Goal: Complete application form: Complete application form

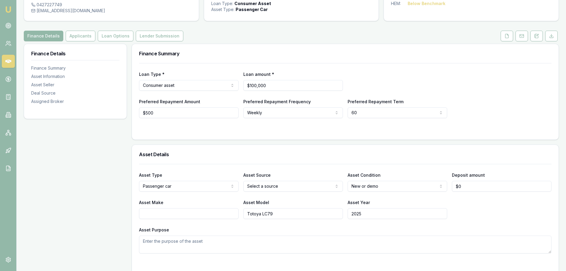
scroll to position [59, 0]
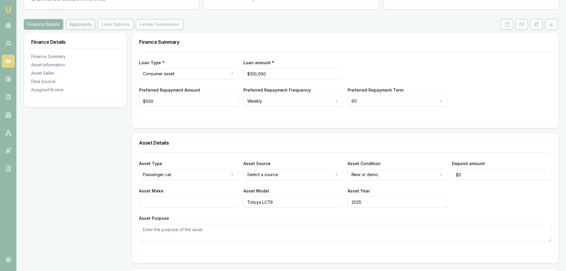
click at [79, 24] on button "Applicants" at bounding box center [81, 24] width 30 height 11
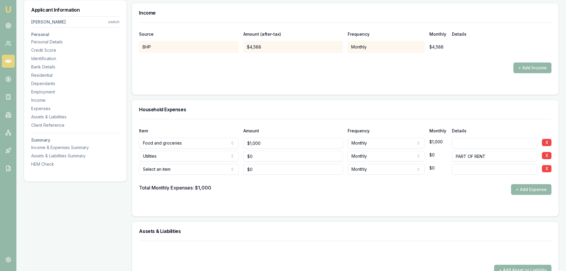
scroll to position [1040, 0]
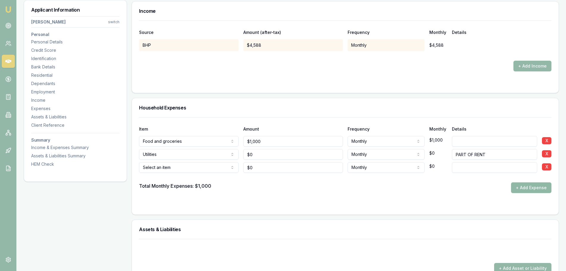
click at [526, 189] on button "+ Add Expense" at bounding box center [531, 187] width 40 height 11
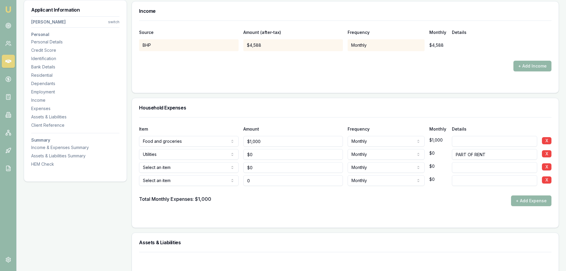
type input "$0"
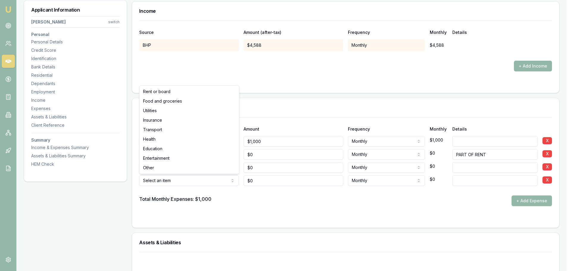
select select "ENTERTAINMENT"
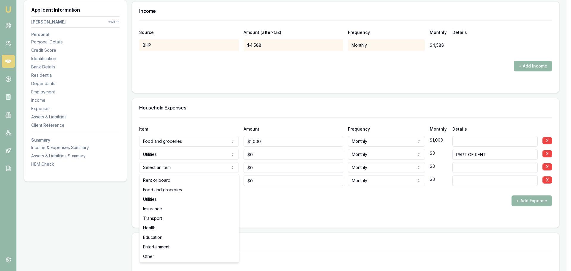
select select "INSURANCE"
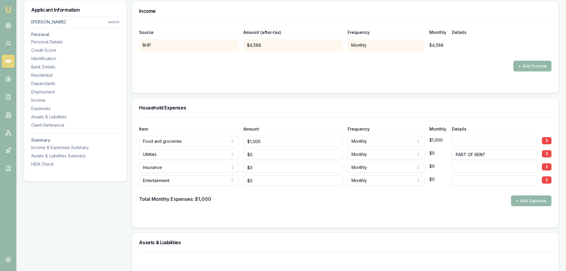
type input "0"
click at [259, 168] on input "0" at bounding box center [293, 167] width 100 height 11
type input "$128"
click at [467, 166] on input at bounding box center [494, 167] width 85 height 11
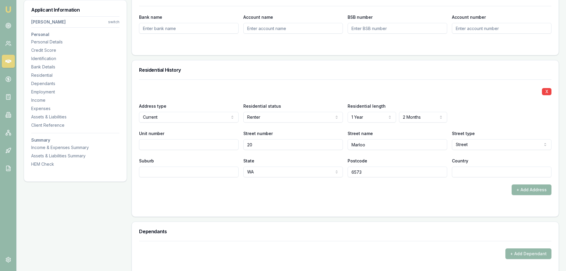
scroll to position [505, 0]
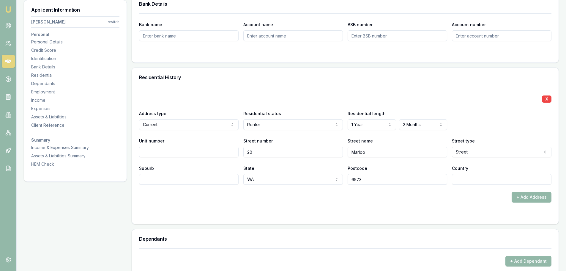
type input "CAR"
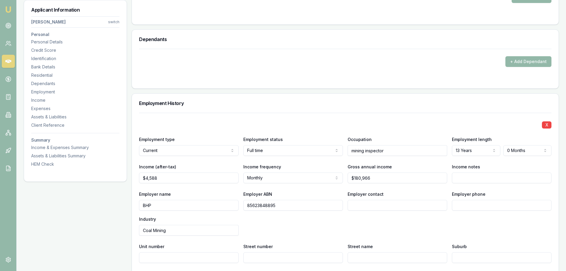
scroll to position [743, 0]
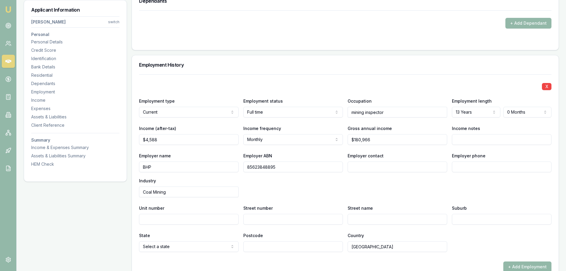
type input "4588"
drag, startPoint x: 165, startPoint y: 140, endPoint x: 130, endPoint y: 141, distance: 34.5
click at [130, 141] on div "Applicant Information [PERSON_NAME] switch Personal Personal Details Credit Sco…" at bounding box center [291, 162] width 535 height 1628
type input "$11,000"
click at [73, 205] on div "Applicant Information [PERSON_NAME] switch Personal Personal Details Credit Sco…" at bounding box center [75, 162] width 103 height 1628
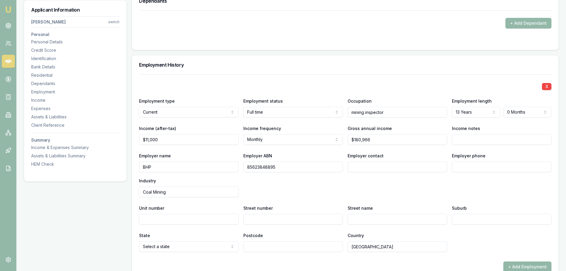
click at [411, 187] on div "Employer name BHP Employer ABN 85623848895 Employer contact Employer phone Indu…" at bounding box center [345, 174] width 413 height 45
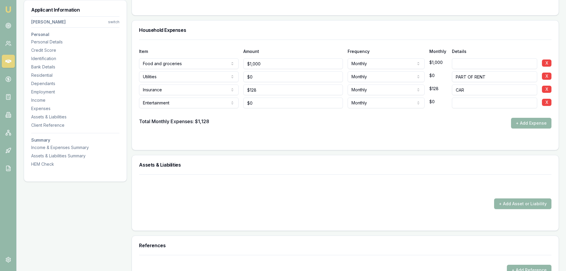
scroll to position [1130, 0]
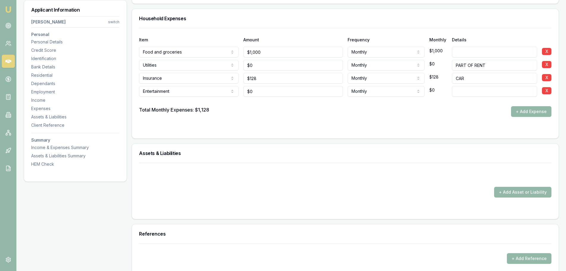
click at [459, 91] on input at bounding box center [494, 91] width 85 height 11
type input "600"
click at [451, 120] on form "Item Amount Frequency Monthly Details Food and groceries Rent or board Food and…" at bounding box center [345, 79] width 413 height 103
click at [441, 92] on div "Entertainment Rent or board Food and groceries Utilities Insurance Transport He…" at bounding box center [345, 90] width 413 height 13
type input "800"
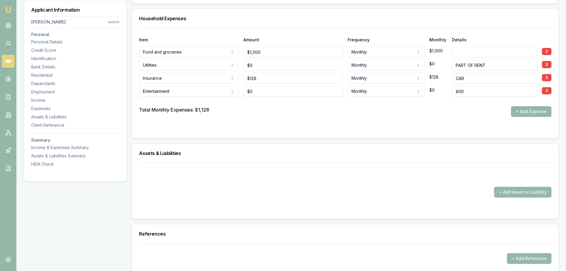
click at [440, 124] on form "Item Amount Frequency Monthly Details Food and groceries Rent or board Food and…" at bounding box center [345, 79] width 413 height 103
click at [526, 112] on button "+ Add Expense" at bounding box center [531, 111] width 40 height 11
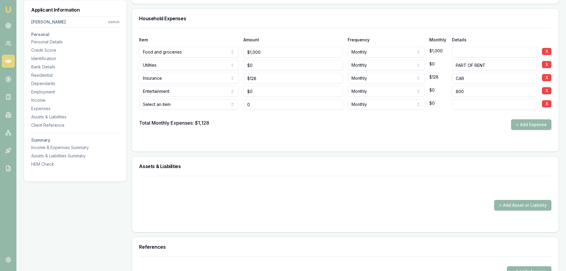
type input "$0"
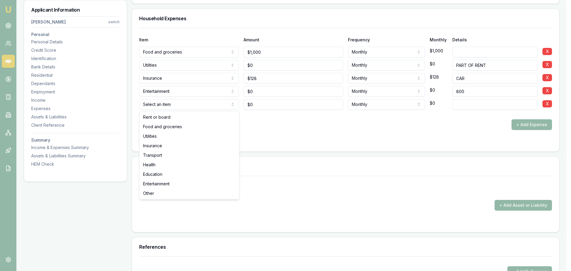
select select "INSURANCE"
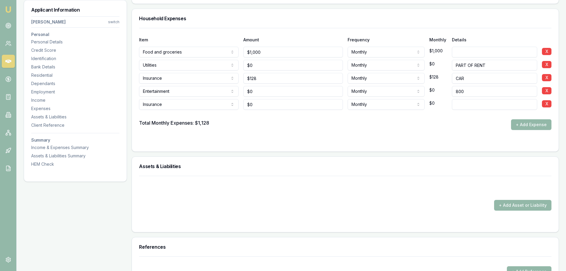
type input "0"
click at [262, 105] on input "0" at bounding box center [293, 104] width 100 height 11
type input "2"
type input "$198"
click at [457, 105] on input at bounding box center [494, 104] width 85 height 11
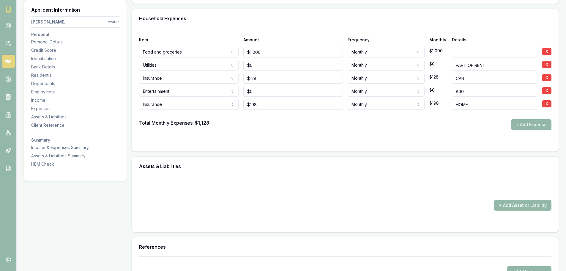
type input "HOME"
click at [457, 136] on form "Item Amount Frequency Monthly Details Food and groceries Rent or board Food and…" at bounding box center [345, 86] width 413 height 116
type input "0"
drag, startPoint x: 257, startPoint y: 91, endPoint x: 239, endPoint y: 92, distance: 18.8
click at [239, 92] on div "Entertainment Rent or board Food and groceries Utilities Insurance Transport He…" at bounding box center [345, 90] width 413 height 13
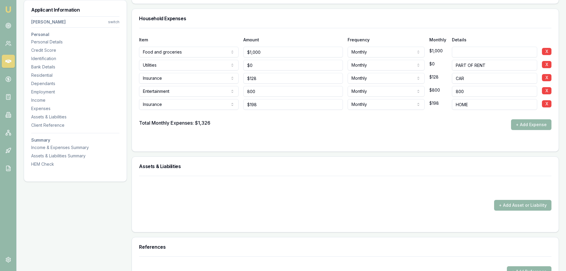
type input "$800"
click at [268, 111] on div at bounding box center [345, 115] width 413 height 10
drag, startPoint x: 466, startPoint y: 90, endPoint x: 454, endPoint y: 90, distance: 12.5
click at [454, 90] on input "800" at bounding box center [494, 91] width 85 height 11
click at [459, 125] on div "Total Monthly Expenses: $2,126 + Add Expense" at bounding box center [345, 124] width 413 height 11
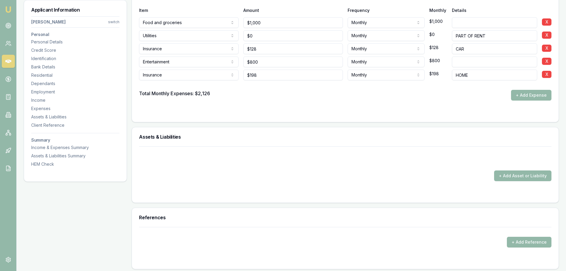
scroll to position [1159, 0]
type input "800"
drag, startPoint x: 260, startPoint y: 62, endPoint x: 246, endPoint y: 62, distance: 14.0
click at [246, 62] on input "800" at bounding box center [293, 61] width 100 height 11
type input "$600"
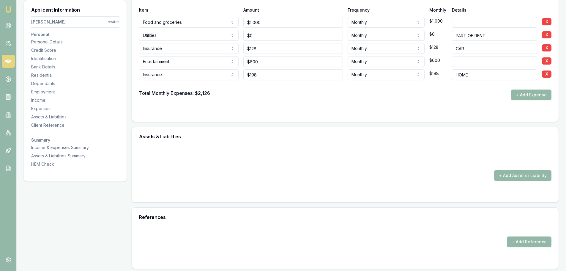
click at [260, 107] on form "Item Amount Frequency Monthly Details Food and groceries Rent or board Food and…" at bounding box center [345, 56] width 413 height 116
click at [526, 95] on button "+ Add Expense" at bounding box center [531, 94] width 40 height 11
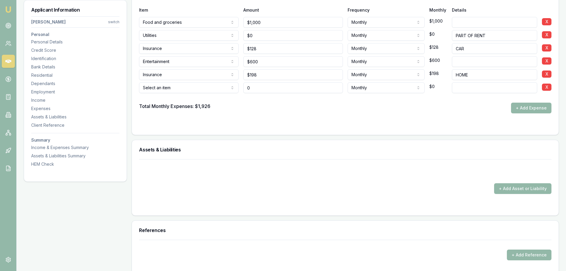
type input "$0"
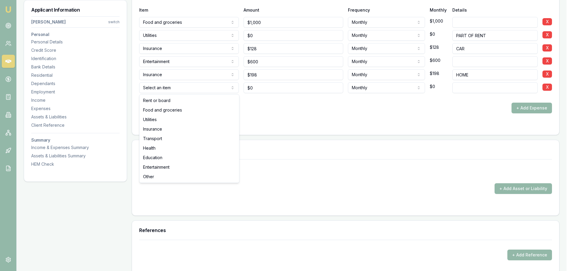
select select "TRANSPORT"
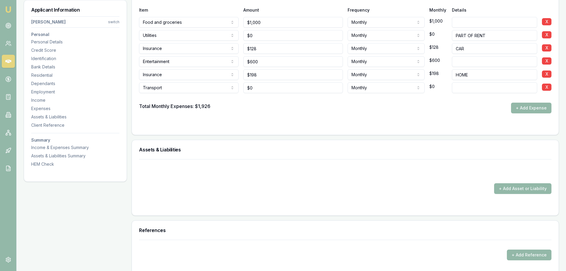
type input "0"
click at [256, 89] on input "0" at bounding box center [293, 87] width 100 height 11
type input "$200"
click at [264, 116] on form "Item Amount Frequency Monthly Details Food and groceries Rent or board Food and…" at bounding box center [345, 62] width 413 height 129
click at [525, 109] on button "+ Add Expense" at bounding box center [531, 108] width 40 height 11
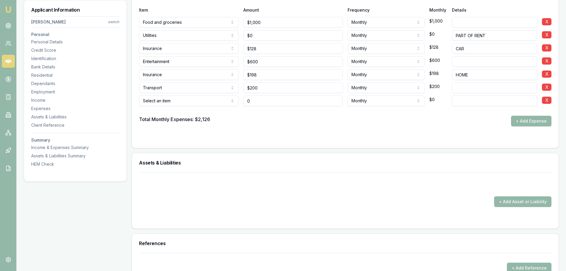
type input "$0"
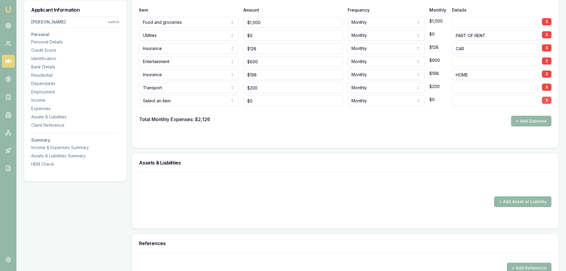
click at [548, 99] on button "X" at bounding box center [547, 100] width 10 height 7
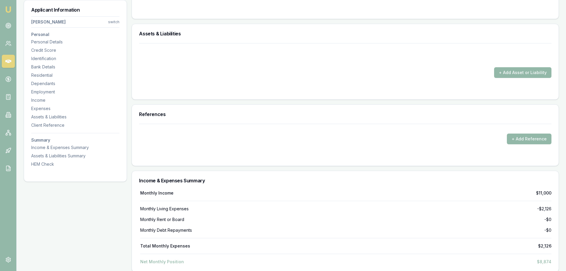
scroll to position [1278, 0]
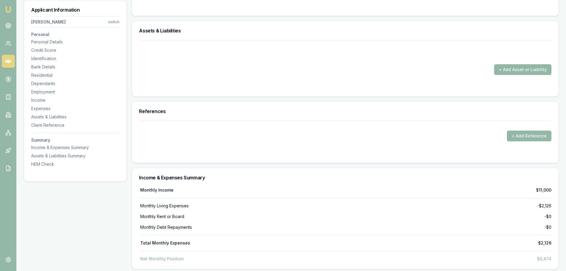
click at [518, 69] on button "+ Add Asset or Liability" at bounding box center [522, 69] width 57 height 11
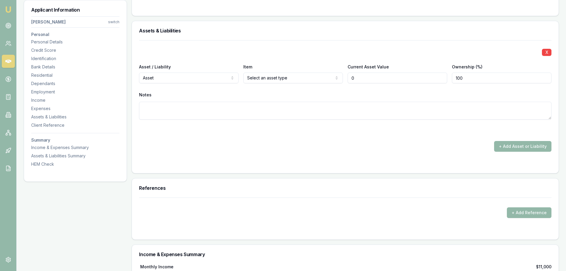
type input "$0"
select select "LIABILITY"
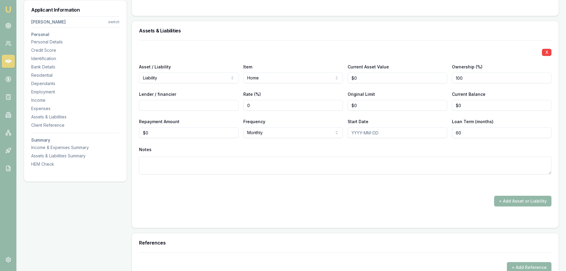
type input "0"
click at [369, 76] on input "0" at bounding box center [398, 78] width 100 height 11
type input "$629,000"
click at [400, 91] on div "Original Limit $0" at bounding box center [398, 100] width 100 height 20
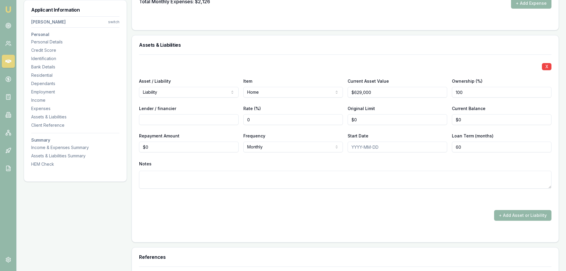
click at [155, 107] on label "Lender / financier" at bounding box center [157, 108] width 37 height 5
click at [155, 114] on input "Lender / financier" at bounding box center [189, 119] width 100 height 11
click at [147, 122] on input "Lender / financier" at bounding box center [189, 119] width 100 height 11
type input "0"
click at [466, 118] on input "0" at bounding box center [502, 119] width 100 height 11
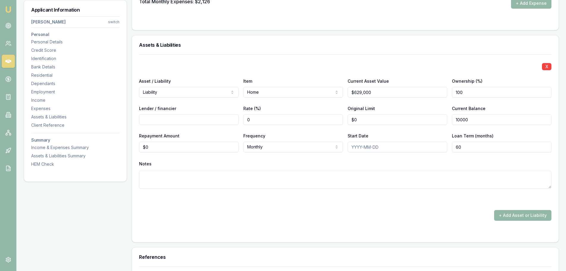
type input "$10,000"
click at [440, 131] on div "X Asset / Liability Liability Asset Liability Item Home Home Car Boat Bike Cara…" at bounding box center [345, 128] width 413 height 148
click at [476, 118] on input "10000" at bounding box center [502, 119] width 100 height 11
click at [436, 129] on div "X Asset / Liability Liability Asset Liability Item Home Home Car Boat Bike Cara…" at bounding box center [345, 128] width 413 height 148
type input "$100,000"
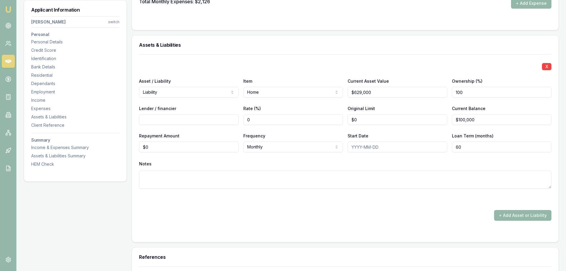
type input "0"
click at [155, 150] on input "0" at bounding box center [189, 146] width 100 height 11
type input "$1,000"
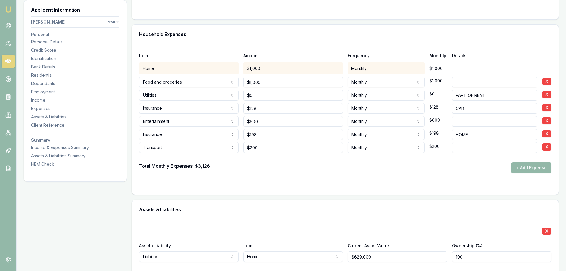
scroll to position [1130, 0]
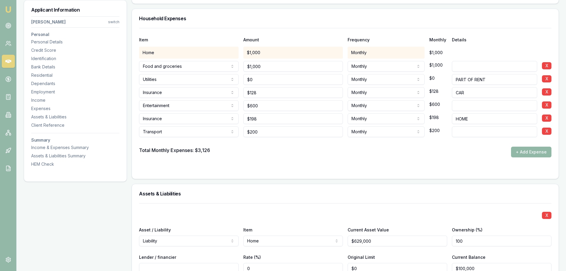
click at [522, 152] on button "+ Add Expense" at bounding box center [531, 152] width 40 height 11
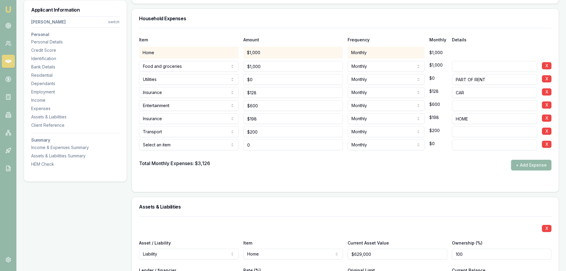
type input "0"
click at [259, 146] on input "0" at bounding box center [293, 144] width 100 height 11
type input "$410"
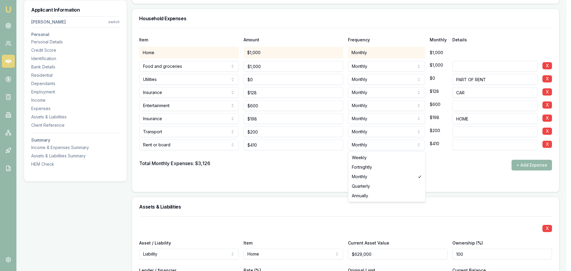
select select "WEEKLY"
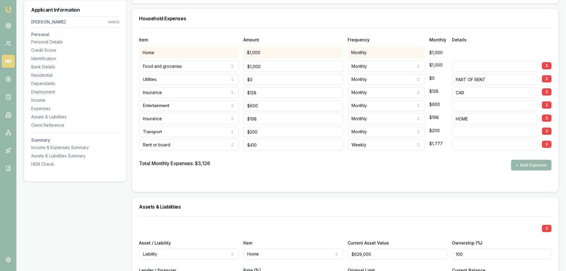
click at [317, 178] on form "Item Amount Frequency Monthly Details Home $1,000 Monthly $1,000 Food and groce…" at bounding box center [345, 106] width 413 height 157
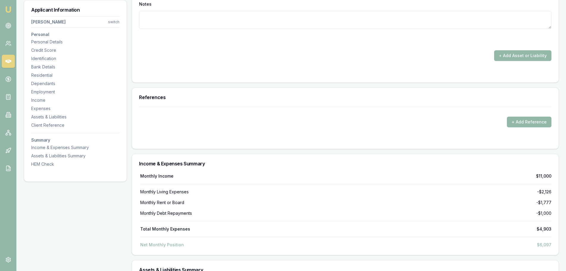
scroll to position [1427, 0]
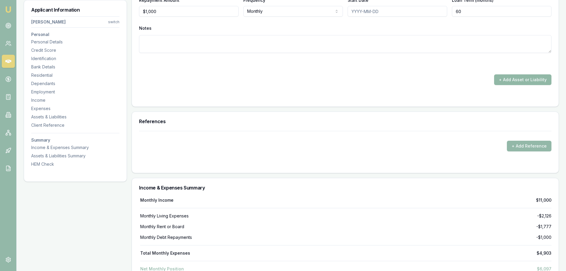
click at [509, 82] on button "+ Add Asset or Liability" at bounding box center [522, 79] width 57 height 11
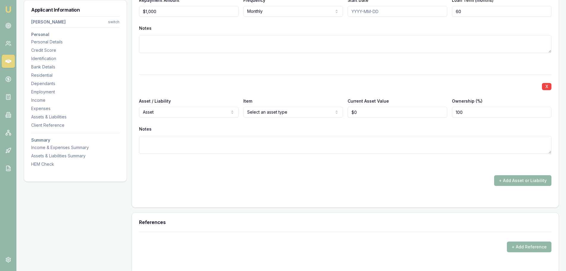
type input "0"
click at [361, 114] on input "0" at bounding box center [398, 112] width 100 height 11
click at [361, 125] on div "Notes" at bounding box center [345, 129] width 413 height 9
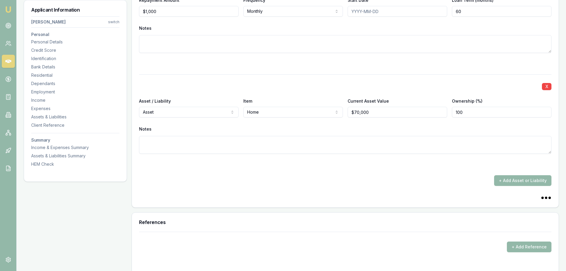
type input "70000"
click at [370, 114] on input "70000" at bounding box center [398, 112] width 100 height 11
click at [337, 128] on div "Notes" at bounding box center [345, 129] width 413 height 9
click at [519, 180] on button "+ Add Asset or Liability" at bounding box center [522, 180] width 57 height 11
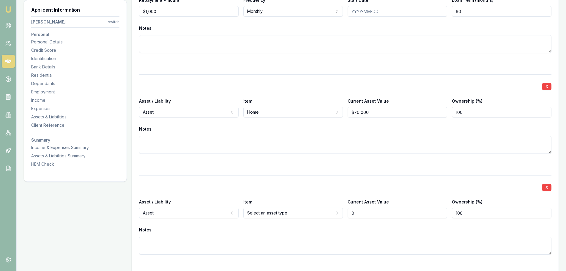
type input "$0"
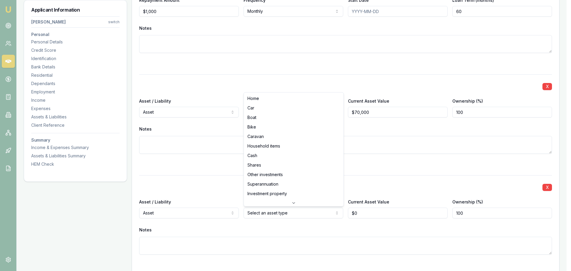
select select "SUPERANNUATION"
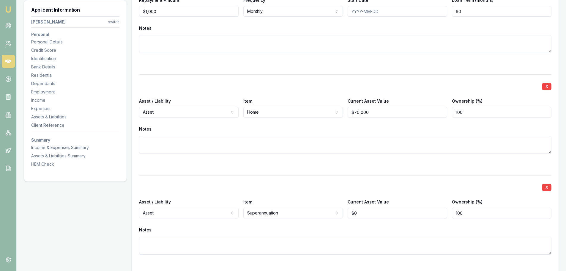
type input "0"
click at [364, 212] on input "0" at bounding box center [398, 212] width 100 height 11
type input "$700,000"
click at [381, 180] on div "X Asset / Liability Asset Asset Liability Item Superannuation Home Car Boat Bik…" at bounding box center [345, 222] width 413 height 94
type input "70000"
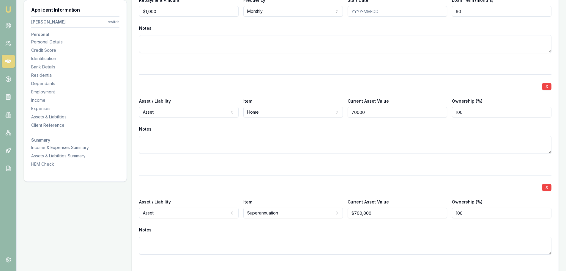
drag, startPoint x: 370, startPoint y: 111, endPoint x: 348, endPoint y: 115, distance: 21.8
click at [348, 115] on input "70000" at bounding box center [398, 112] width 100 height 11
type input "$629,000"
click at [348, 128] on div "Notes" at bounding box center [345, 129] width 413 height 9
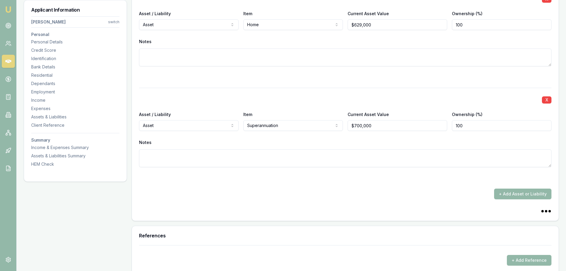
scroll to position [1516, 0]
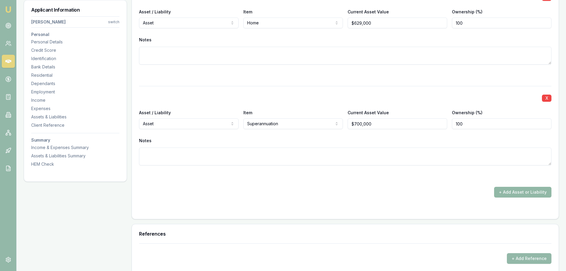
click at [515, 192] on button "+ Add Asset or Liability" at bounding box center [522, 192] width 57 height 11
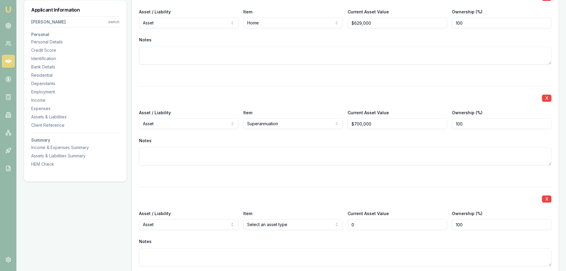
type input "$0"
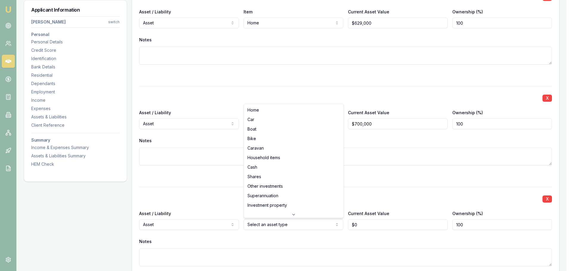
select select "CASH"
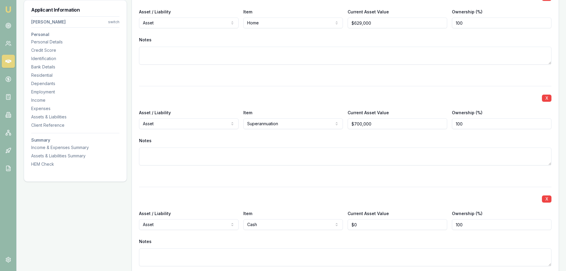
type input "0"
click at [368, 226] on input "0" at bounding box center [398, 224] width 100 height 11
type input "$25,000"
click at [387, 205] on div "X Asset / Liability Asset Asset Liability Item Cash Home Car Boat Bike Caravan …" at bounding box center [345, 234] width 413 height 94
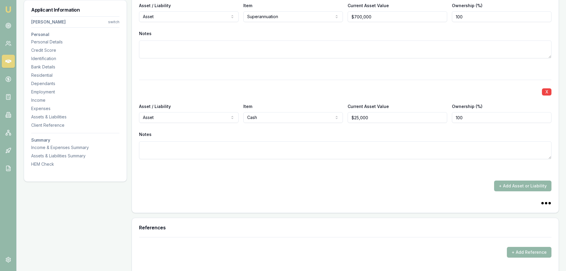
scroll to position [1635, 0]
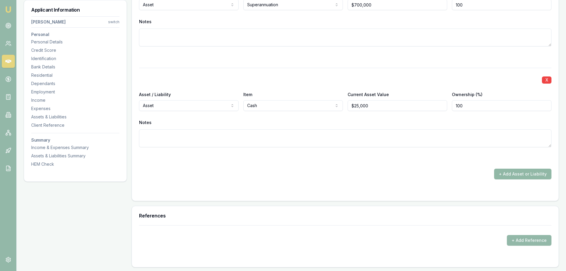
click at [516, 174] on button "+ Add Asset or Liability" at bounding box center [522, 174] width 57 height 11
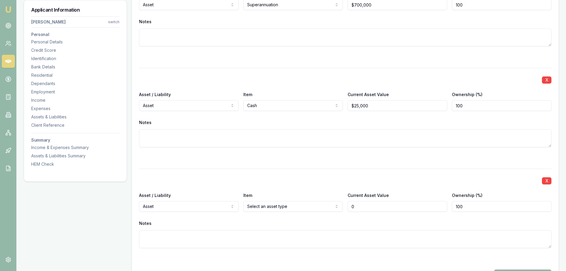
type input "$0"
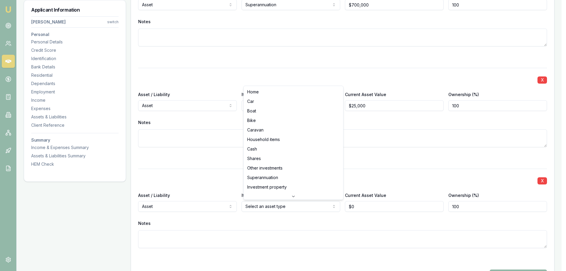
select select "HOUSEHOLD_ITEMS"
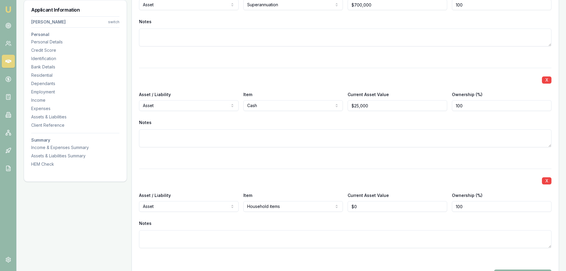
type input "0"
click at [360, 207] on input "0" at bounding box center [398, 206] width 100 height 11
type input "$30,000"
click at [372, 174] on div "X Asset / Liability Asset Asset Liability Item Household items Home Car Boat Bi…" at bounding box center [345, 216] width 413 height 94
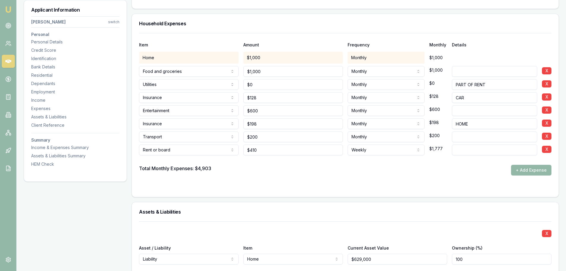
scroll to position [1120, 0]
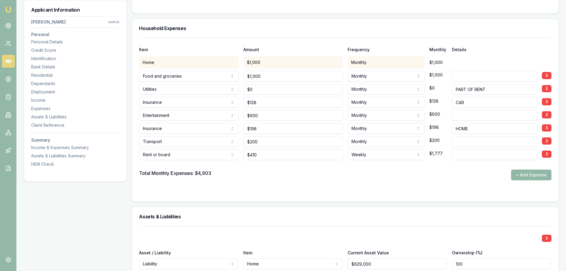
click at [528, 176] on button "+ Add Expense" at bounding box center [531, 174] width 40 height 11
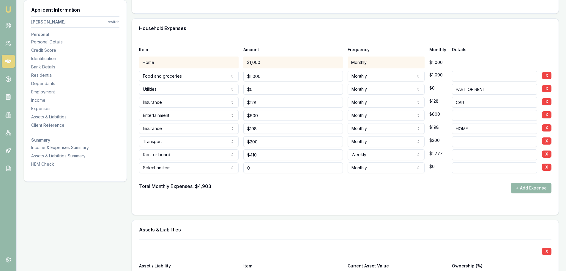
type input "$0"
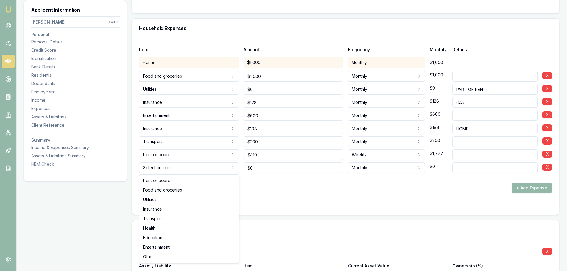
select select "UTILITIES"
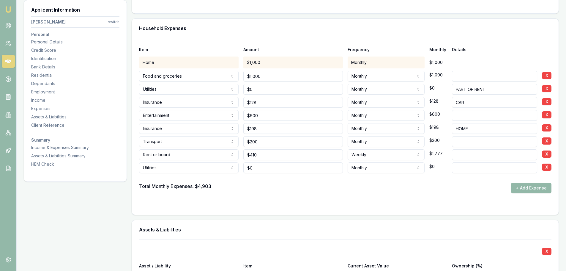
type input "0"
click at [254, 169] on input "0" at bounding box center [293, 167] width 100 height 11
type input "$300"
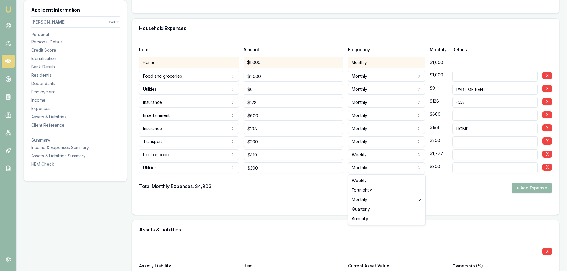
select select "QUARTERLY"
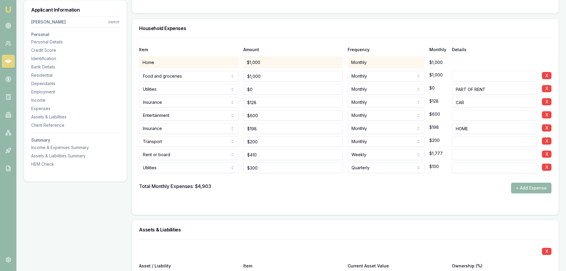
click at [457, 167] on input at bounding box center [494, 167] width 85 height 11
type input "RATE NOTICE"
click at [464, 188] on div "Total Monthly Expenses: $4,903 + Add Expense" at bounding box center [345, 188] width 413 height 11
click at [454, 190] on div "Total Monthly Expenses: $5,003 + Add Expense" at bounding box center [345, 188] width 413 height 11
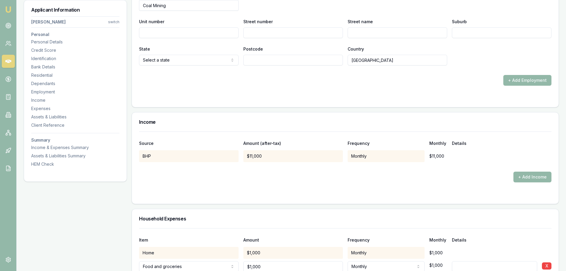
scroll to position [852, 0]
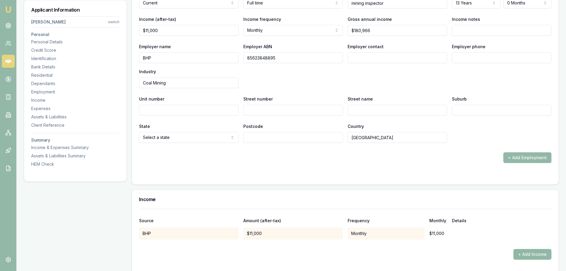
click at [529, 256] on button "+ Add Income" at bounding box center [533, 254] width 38 height 11
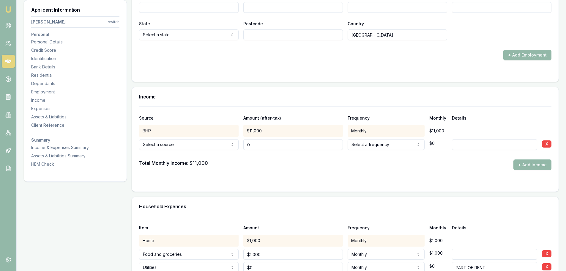
scroll to position [971, 0]
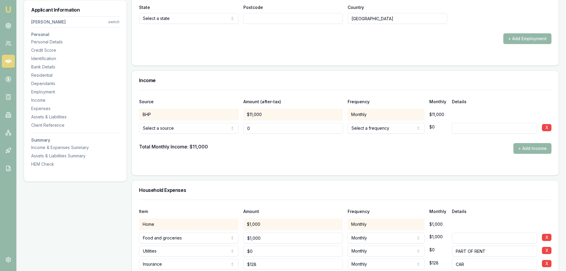
type input "$0"
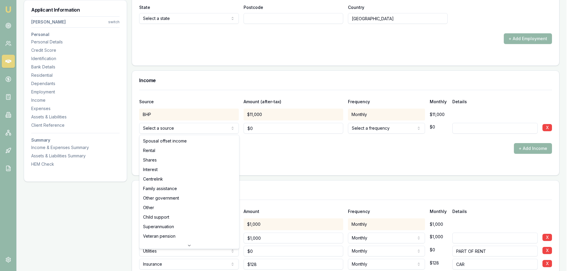
select select "RENTAL"
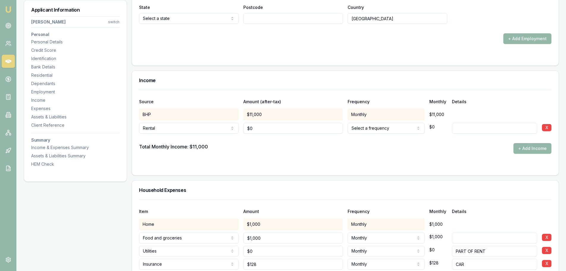
type input "0"
click at [256, 129] on input "0" at bounding box center [293, 128] width 100 height 11
type input "$410"
click at [433, 152] on div "Total Monthly Income: $11,000 + Add Income" at bounding box center [345, 148] width 413 height 11
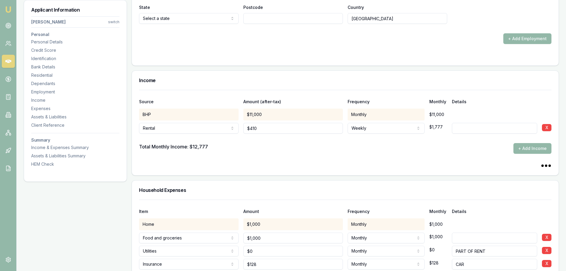
click at [463, 129] on input at bounding box center [494, 128] width 85 height 11
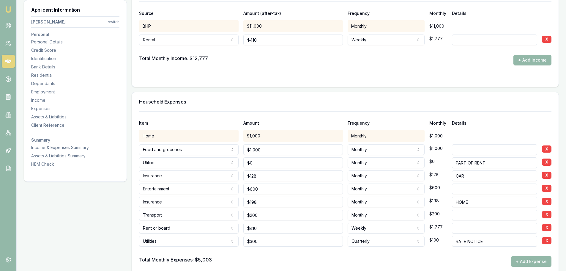
scroll to position [1000, 0]
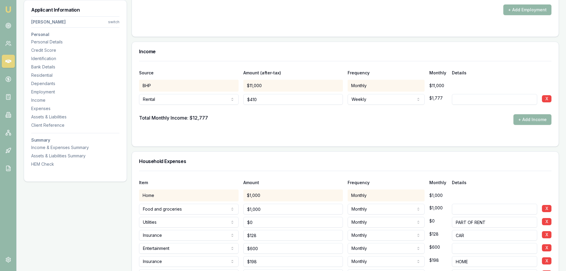
click at [455, 100] on input at bounding box center [494, 99] width 85 height 11
type input "FROM HIS RENTED HOME"
click at [365, 122] on div "Total Monthly Income: $12,777 + Add Income" at bounding box center [345, 119] width 413 height 11
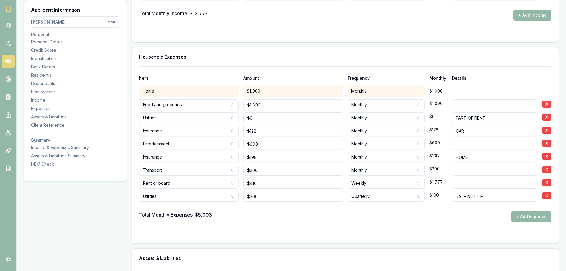
scroll to position [1119, 0]
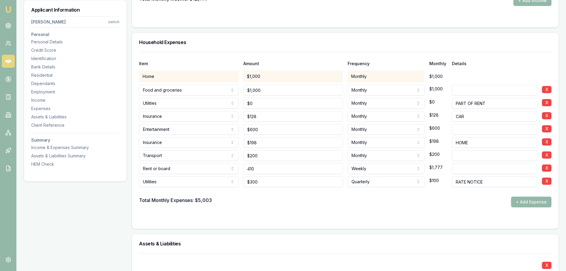
drag, startPoint x: 260, startPoint y: 169, endPoint x: 236, endPoint y: 169, distance: 23.5
click at [236, 169] on div "Rent or board Rent or board Food and groceries Utilities Insurance Transport He…" at bounding box center [345, 167] width 413 height 13
type input "$110"
click at [330, 199] on div "Total Monthly Expenses: $5,003 + Add Expense" at bounding box center [345, 201] width 413 height 11
click at [398, 201] on div "Total Monthly Expenses: $5,003 + Add Expense" at bounding box center [345, 201] width 413 height 11
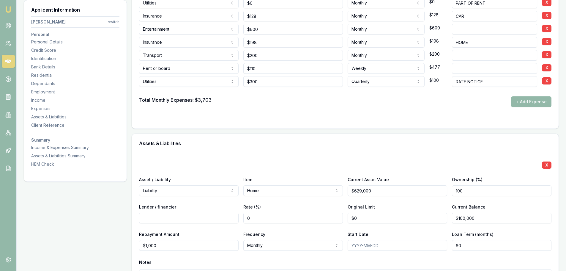
scroll to position [1238, 0]
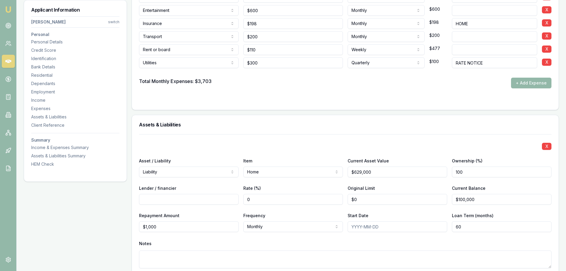
click at [460, 51] on input at bounding box center [494, 49] width 85 height 11
type input "COMPANY HOME THAT HE IS RENTING"
click at [471, 94] on form "Item Amount Frequency Monthly Details Home $1,000 Monthly $1,000 Food and groce…" at bounding box center [345, 18] width 413 height 170
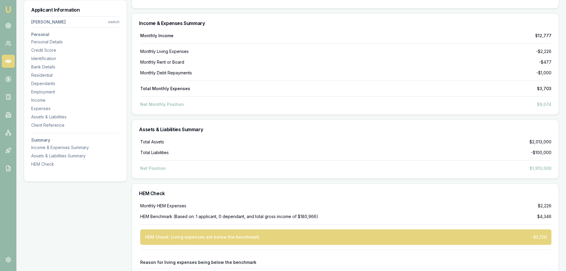
scroll to position [2067, 0]
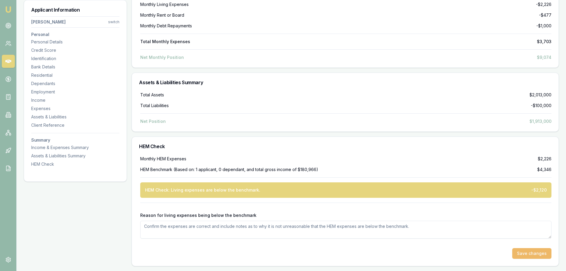
click at [523, 253] on button "Save changes" at bounding box center [531, 253] width 39 height 11
click at [154, 227] on textarea "Reason for living expenses being below the benchmark" at bounding box center [345, 230] width 411 height 18
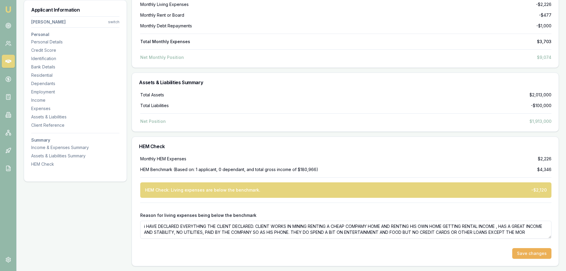
scroll to position [2, 0]
type textarea "i HAVE DECLARED EVERYTHING THE CLIENT DECLARED. CLIENT WORKS IN MINING RENTING …"
click at [527, 249] on button "Save changes" at bounding box center [531, 253] width 39 height 11
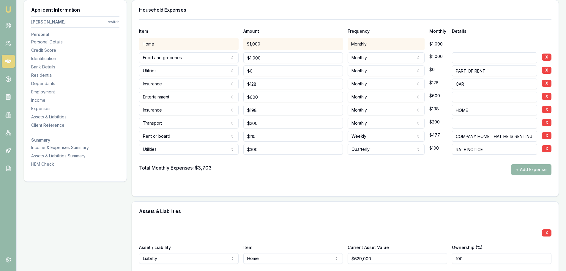
scroll to position [1146, 0]
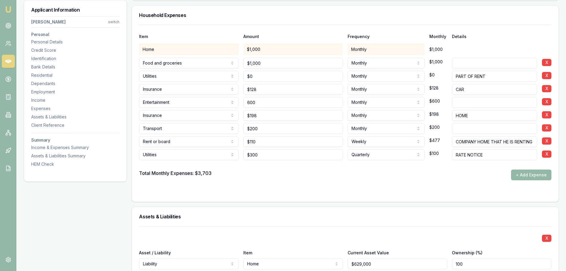
drag, startPoint x: 262, startPoint y: 102, endPoint x: 240, endPoint y: 102, distance: 21.4
click at [240, 102] on div "Entertainment Rent or board Food and groceries Utilities Insurance Transport He…" at bounding box center [345, 101] width 413 height 13
type input "$800"
click at [94, 213] on div "Applicant Information [PERSON_NAME] switch Personal Personal Details Credit Sco…" at bounding box center [75, 67] width 103 height 2242
click at [507, 39] on div "Item Amount Frequency Monthly Details" at bounding box center [345, 33] width 413 height 16
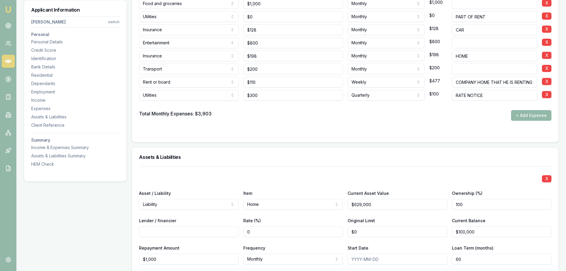
scroll to position [1086, 0]
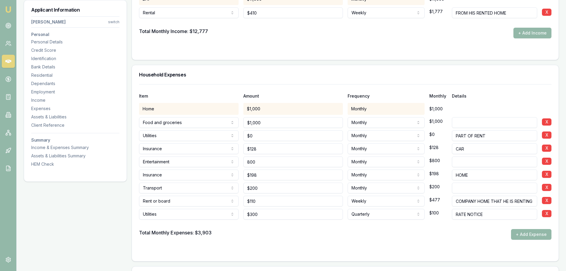
drag, startPoint x: 263, startPoint y: 162, endPoint x: 242, endPoint y: 162, distance: 20.5
click at [242, 162] on div "Entertainment Rent or board Food and groceries Utilities Insurance Transport He…" at bounding box center [345, 160] width 413 height 13
type input "$1,000"
click at [94, 199] on div "Applicant Information [PERSON_NAME] switch Personal Personal Details Credit Sco…" at bounding box center [75, 126] width 103 height 2242
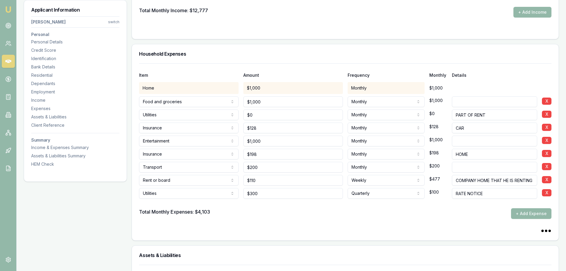
scroll to position [1146, 0]
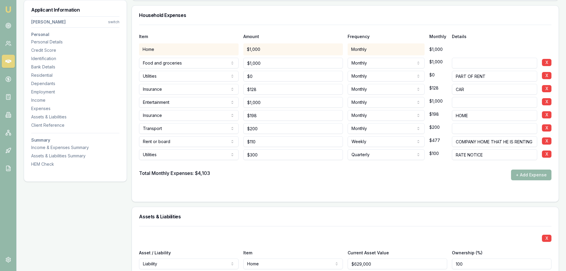
click at [368, 186] on form "Item Amount Frequency Monthly Details Home $1,000 Monthly $1,000 Food and groce…" at bounding box center [345, 110] width 413 height 170
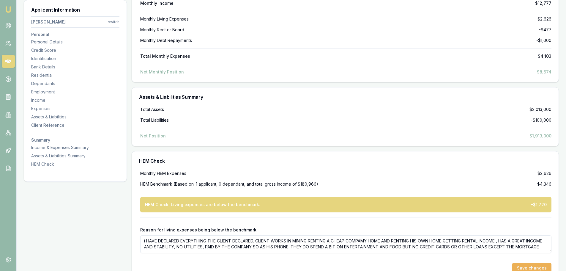
scroll to position [2067, 0]
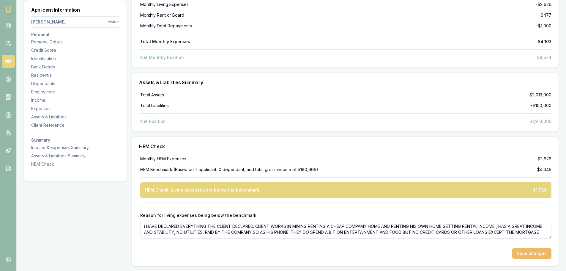
click at [531, 252] on button "Save changes" at bounding box center [531, 253] width 39 height 11
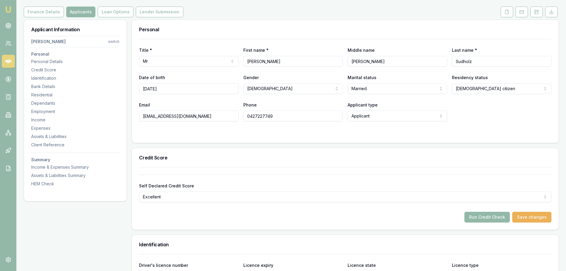
scroll to position [0, 0]
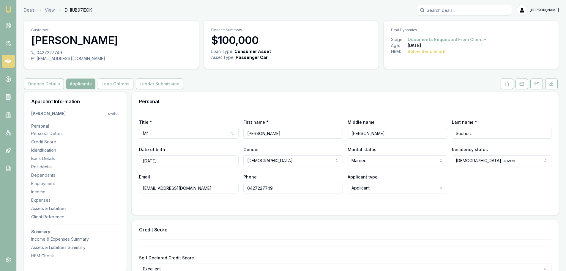
click at [78, 84] on button "Applicants" at bounding box center [80, 83] width 29 height 11
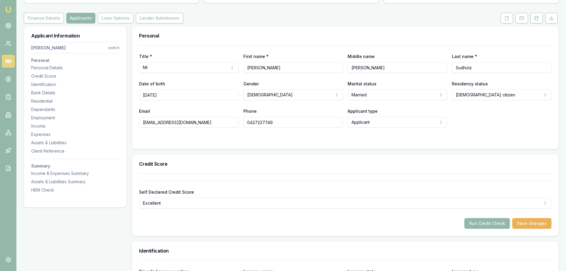
scroll to position [149, 0]
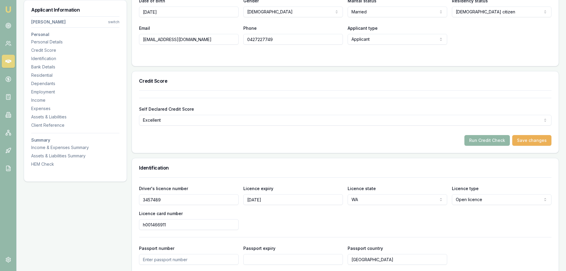
click at [499, 139] on button "Run Credit Check" at bounding box center [487, 140] width 45 height 11
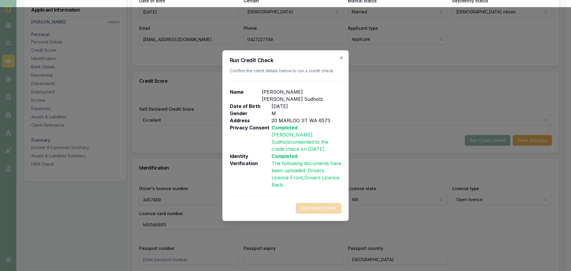
click at [312, 203] on div "Run Credit Check" at bounding box center [285, 208] width 111 height 11
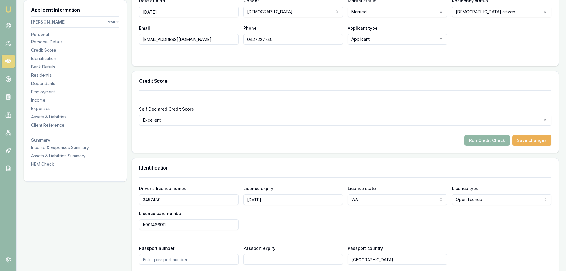
click at [492, 140] on button "Run Credit Check" at bounding box center [487, 140] width 45 height 11
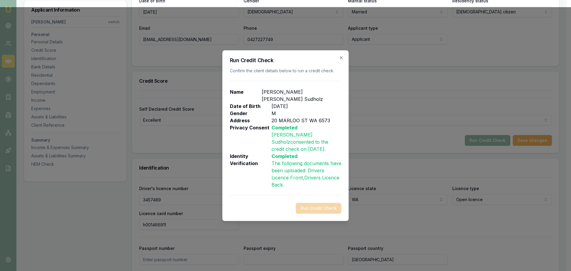
click at [320, 203] on div "Run Credit Check" at bounding box center [285, 208] width 111 height 11
click at [315, 203] on div "Run Credit Check" at bounding box center [285, 208] width 111 height 11
click at [341, 60] on icon "button" at bounding box center [341, 57] width 5 height 5
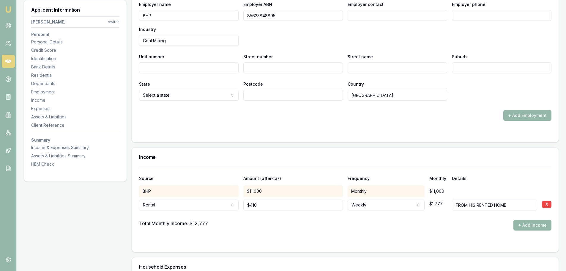
scroll to position [803, 0]
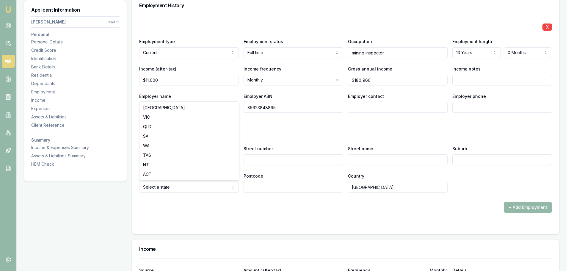
select select "WA"
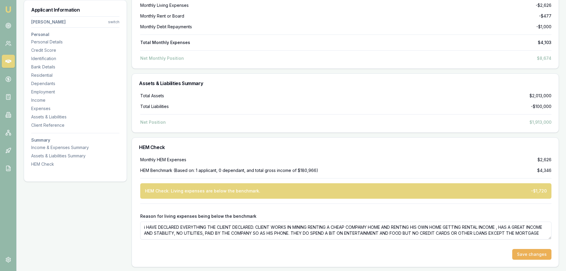
scroll to position [2067, 0]
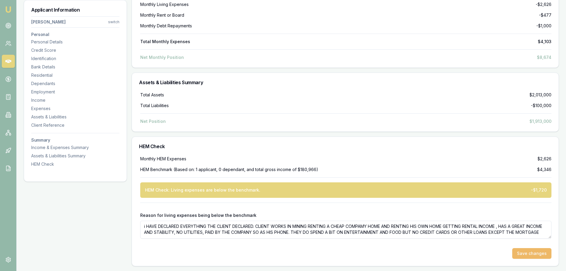
click at [530, 253] on button "Save changes" at bounding box center [531, 253] width 39 height 11
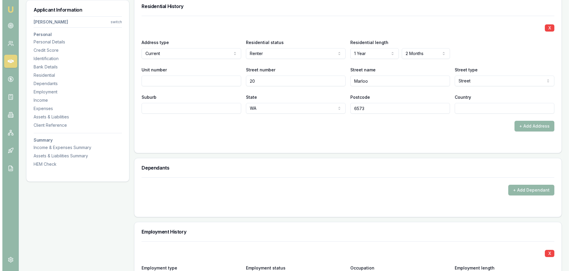
scroll to position [522, 0]
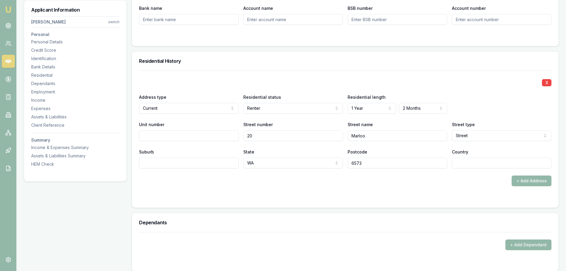
drag, startPoint x: 261, startPoint y: 136, endPoint x: 240, endPoint y: 133, distance: 21.6
click at [240, 133] on div "Unit number Street number [GEOGRAPHIC_DATA] name [GEOGRAPHIC_DATA] [GEOGRAPHIC_…" at bounding box center [345, 131] width 413 height 20
type input "10"
type input "Q"
select select "Underpass"
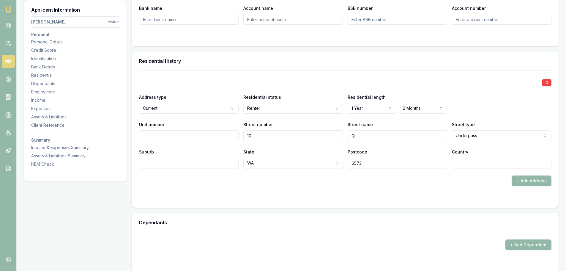
click at [359, 136] on input "Q" at bounding box center [398, 135] width 100 height 11
type input "QUAKKA"
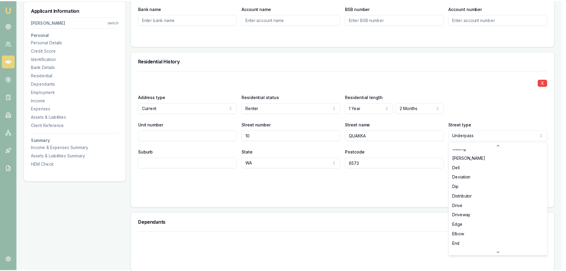
scroll to position [478, 0]
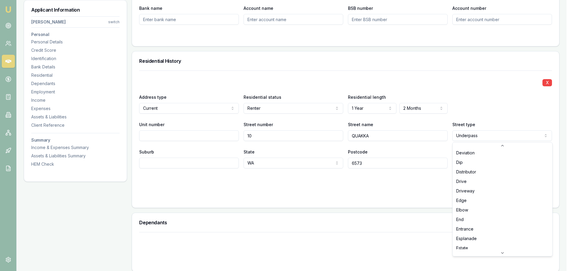
select select "Elbow"
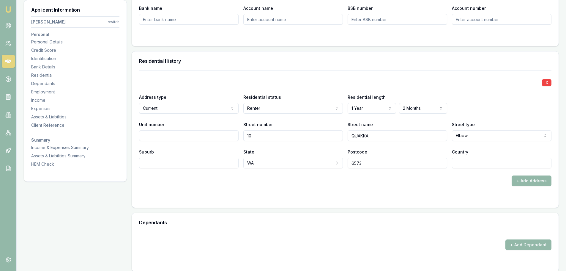
click at [146, 163] on input "Suburb" at bounding box center [189, 163] width 100 height 11
type input "BROOKDALE"
click at [186, 195] on form "X Address type Current Current Previous Residential status Renter Owner with mo…" at bounding box center [345, 135] width 413 height 130
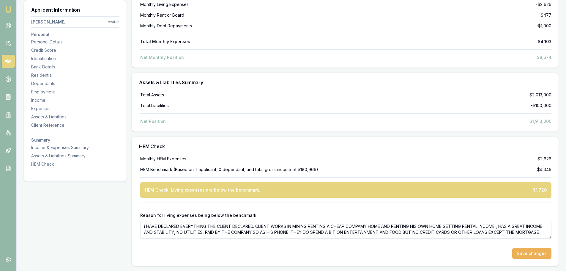
scroll to position [5, 0]
click at [536, 251] on button "Save changes" at bounding box center [531, 253] width 39 height 11
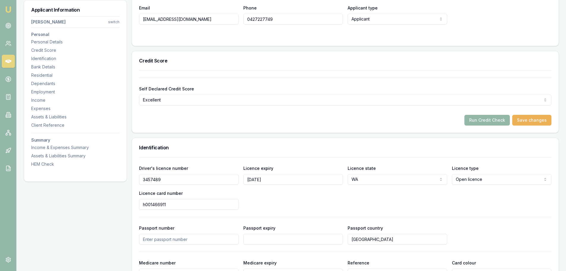
scroll to position [46, 0]
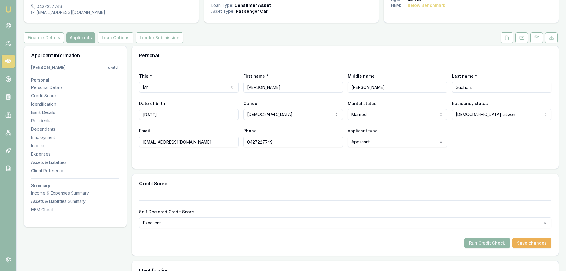
click at [487, 242] on button "Run Credit Check" at bounding box center [487, 243] width 45 height 11
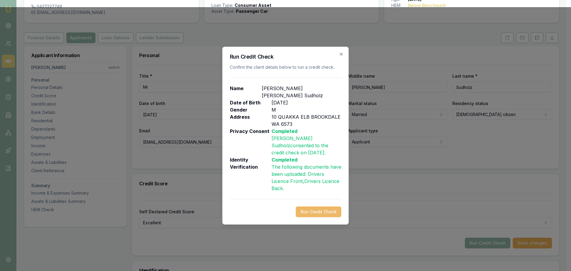
click at [313, 206] on button "Run Credit Check" at bounding box center [318, 211] width 45 height 11
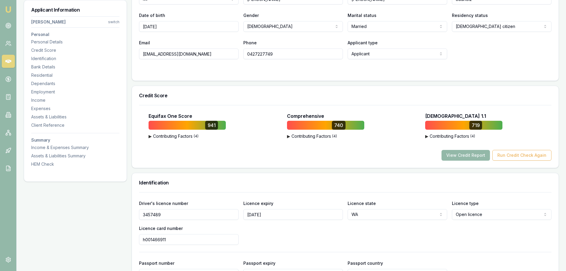
scroll to position [165, 0]
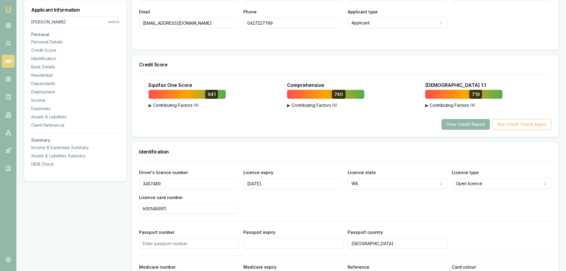
click at [460, 125] on button "View Credit Report" at bounding box center [466, 124] width 48 height 11
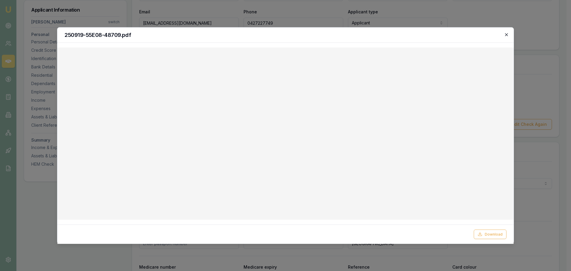
click at [505, 35] on icon "button" at bounding box center [506, 34] width 5 height 5
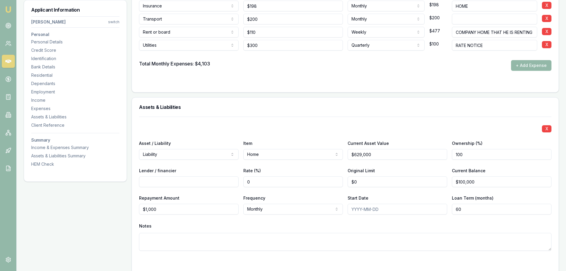
scroll to position [1265, 0]
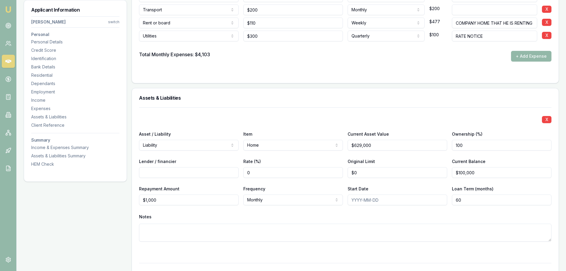
click at [150, 172] on input "Lender / financier" at bounding box center [189, 172] width 100 height 11
type input "ATHENA"
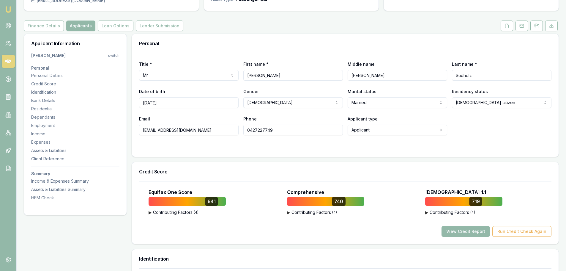
scroll to position [0, 0]
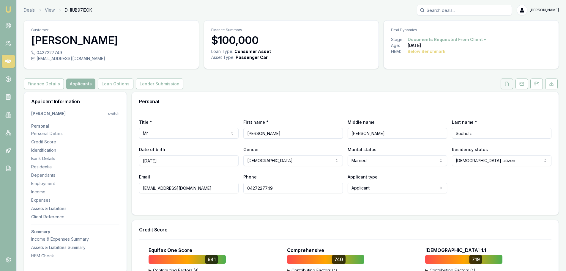
click at [508, 81] on icon at bounding box center [507, 83] width 5 height 5
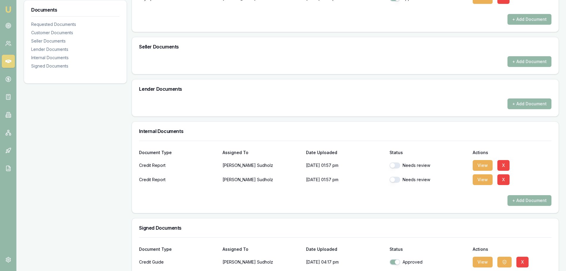
scroll to position [238, 0]
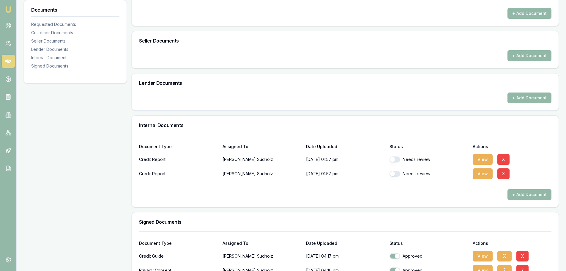
click at [393, 158] on button "button" at bounding box center [395, 159] width 11 height 6
checkbox input "true"
click at [393, 174] on button "button" at bounding box center [395, 174] width 11 height 6
checkbox input "true"
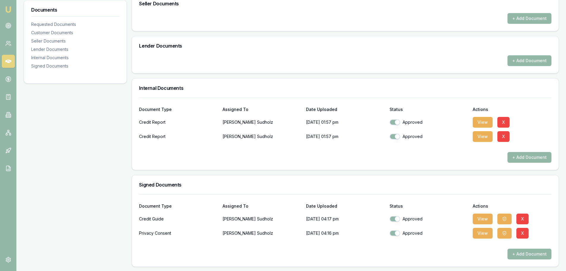
scroll to position [276, 0]
click at [484, 231] on button "View" at bounding box center [483, 232] width 20 height 11
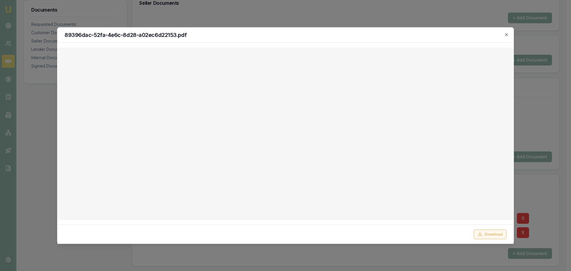
click at [494, 232] on button "Download" at bounding box center [490, 234] width 33 height 10
click at [506, 36] on icon "button" at bounding box center [506, 34] width 5 height 5
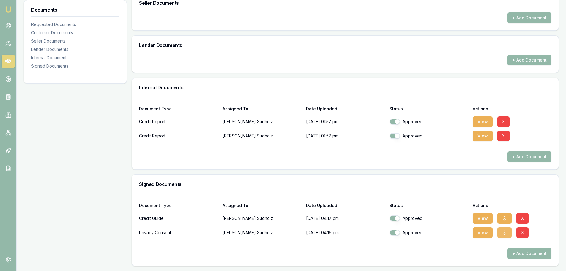
click at [506, 231] on icon "button" at bounding box center [504, 232] width 3 height 4
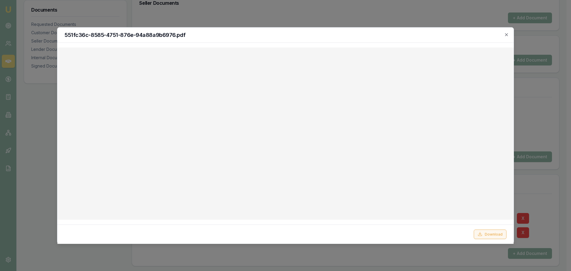
click at [496, 234] on button "Download" at bounding box center [490, 234] width 33 height 10
click at [505, 35] on icon "button" at bounding box center [506, 34] width 5 height 5
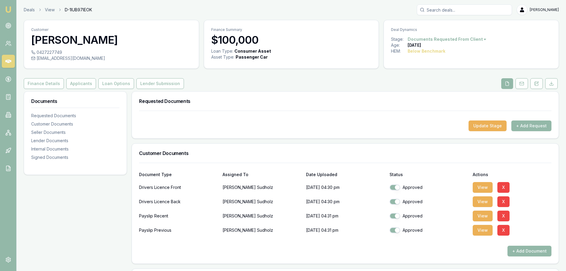
scroll to position [0, 0]
click at [38, 83] on button "Finance Details" at bounding box center [44, 83] width 40 height 11
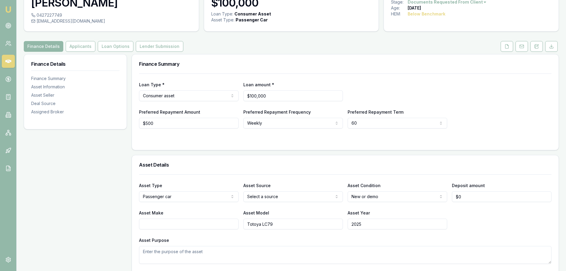
scroll to position [149, 0]
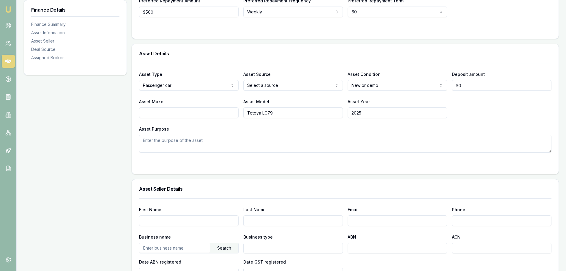
click at [150, 112] on input "Asset Make" at bounding box center [189, 112] width 100 height 11
type input "TOYOTA"
click at [280, 134] on div "Asset Purpose" at bounding box center [345, 138] width 413 height 27
click at [192, 98] on div "Asset Make TOYOTA" at bounding box center [189, 108] width 100 height 20
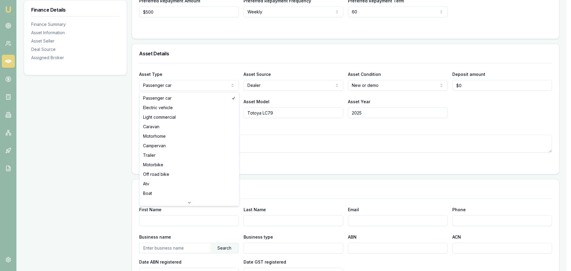
select select "LIGHT_COMMERCIAL"
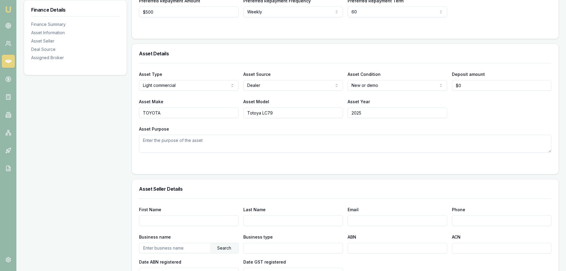
click at [91, 115] on div "Finance Details Finance Summary Asset Information Asset Seller Deal Source Assi…" at bounding box center [75, 218] width 103 height 551
click at [465, 114] on div "Asset Make TOYOTA Asset Model Totoya LC79 Asset Year [DATE]" at bounding box center [345, 108] width 413 height 20
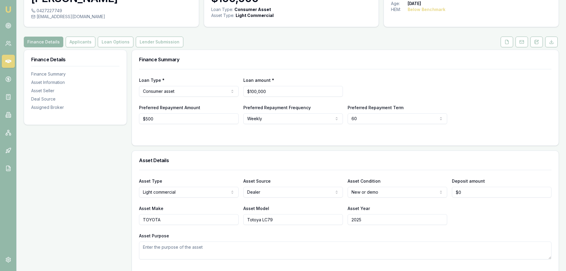
scroll to position [0, 0]
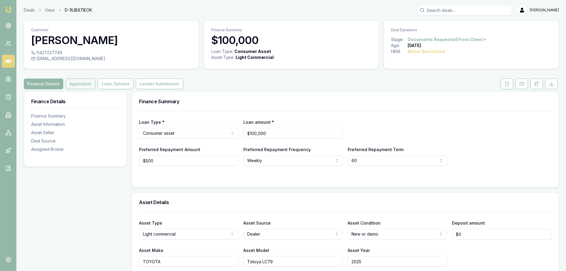
click at [77, 85] on button "Applicants" at bounding box center [81, 83] width 30 height 11
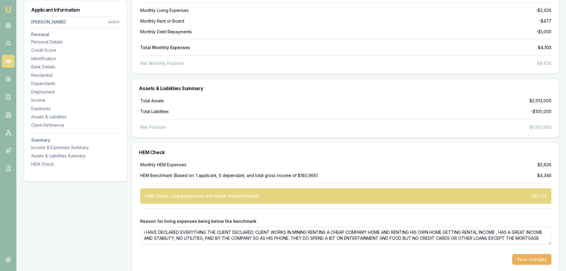
scroll to position [2068, 0]
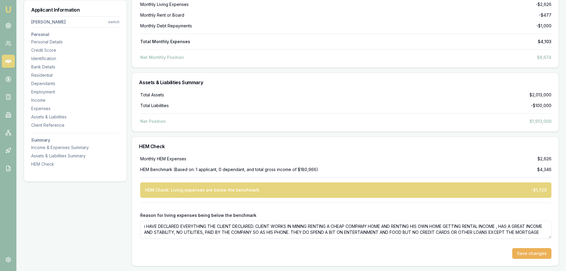
click at [529, 254] on button "Save changes" at bounding box center [531, 253] width 39 height 11
click at [533, 253] on button "Save changes" at bounding box center [531, 253] width 39 height 11
click at [9, 26] on icon at bounding box center [8, 26] width 6 height 6
